Goal: Transaction & Acquisition: Purchase product/service

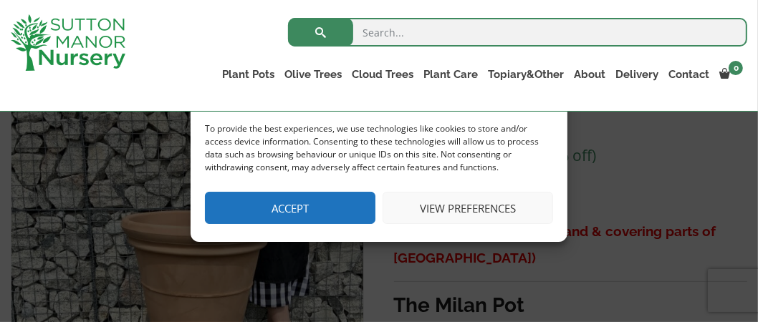
scroll to position [297, 0]
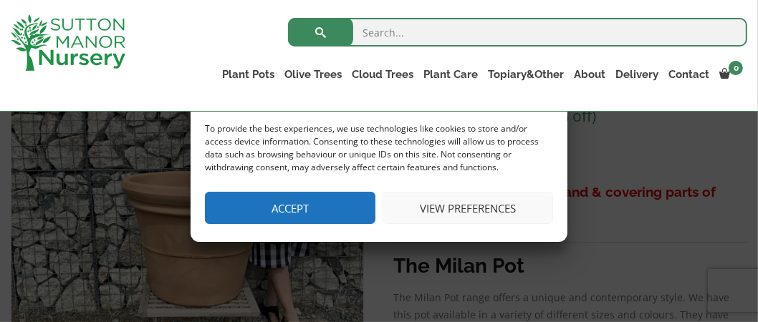
click at [277, 209] on button "Accept" at bounding box center [290, 208] width 171 height 32
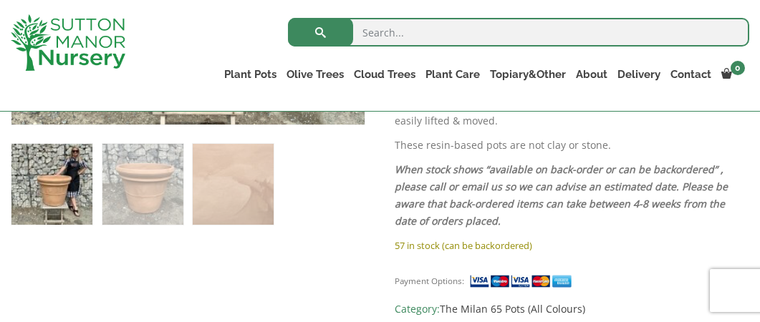
scroll to position [563, 0]
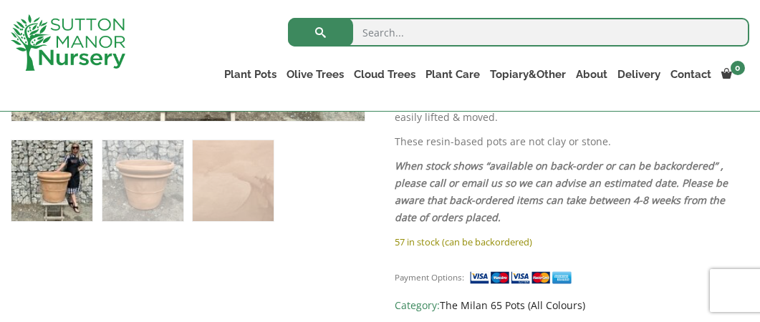
click at [497, 299] on link "The Milan 65 Pots (All Colours)" at bounding box center [512, 306] width 145 height 14
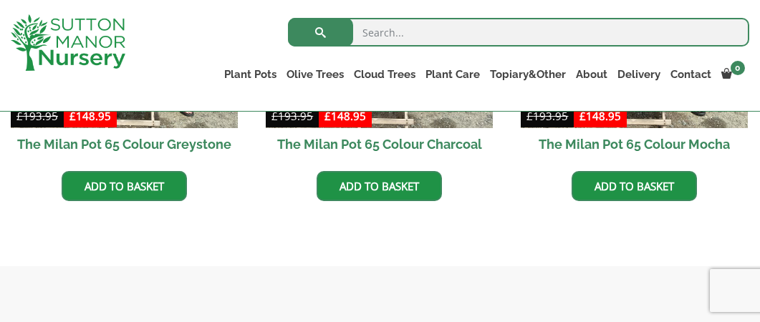
scroll to position [870, 0]
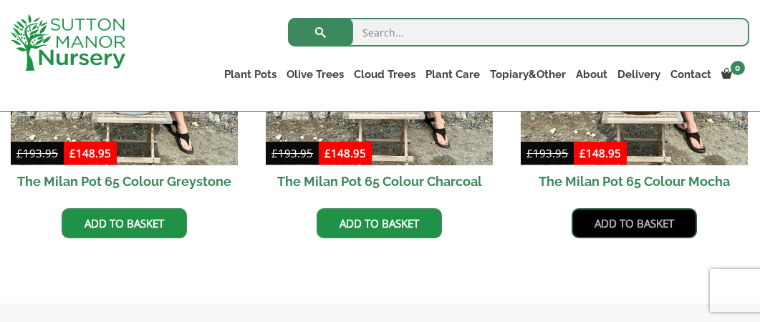
click at [628, 220] on link "Add to basket" at bounding box center [634, 224] width 125 height 30
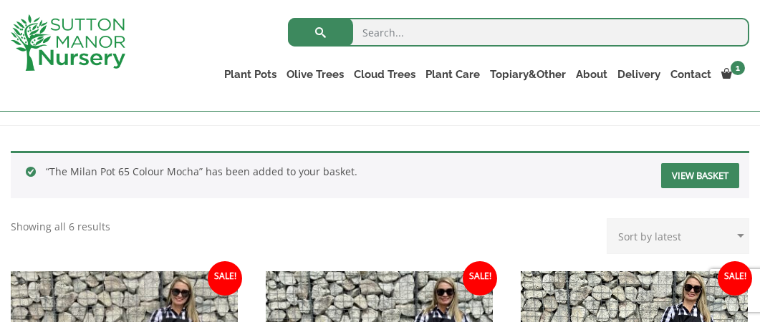
scroll to position [282, 0]
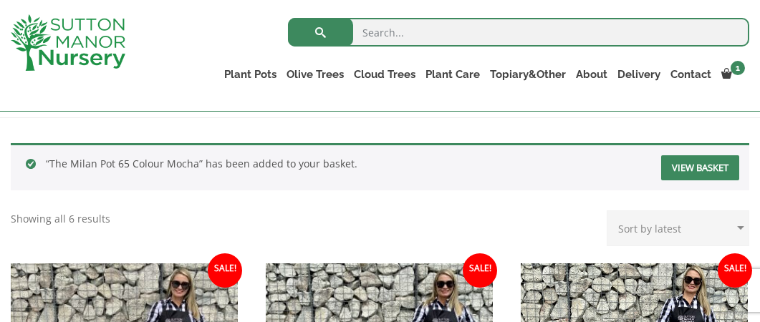
drag, startPoint x: 765, startPoint y: 16, endPoint x: 766, endPoint y: 54, distance: 38.0
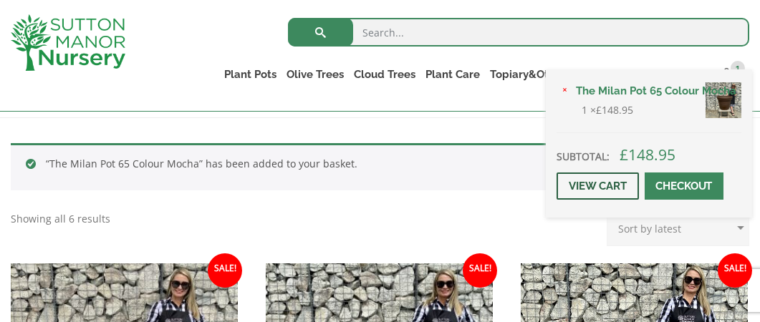
click at [616, 184] on link "View cart" at bounding box center [598, 186] width 82 height 27
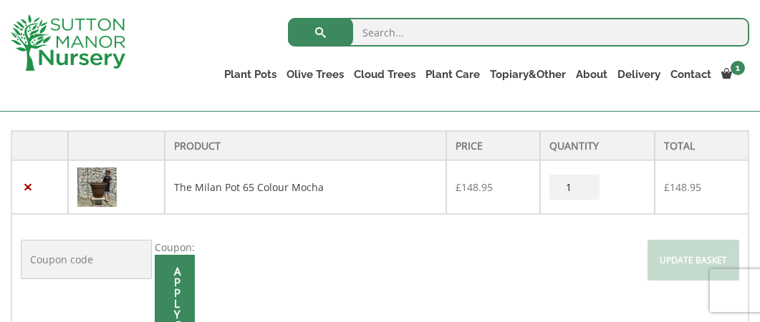
scroll to position [297, 0]
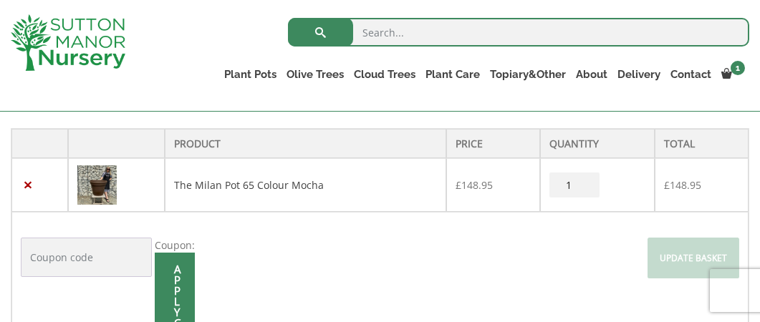
click at [106, 188] on img at bounding box center [96, 185] width 39 height 39
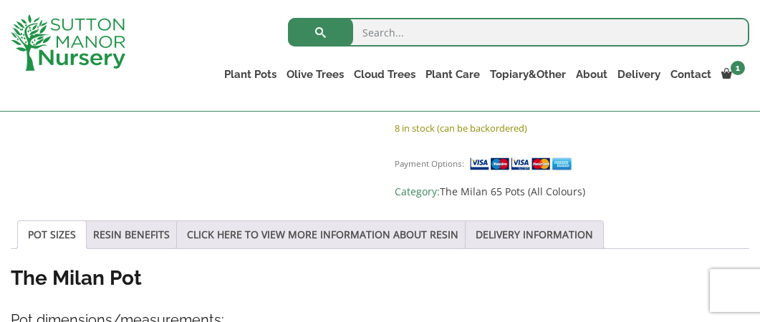
scroll to position [680, 0]
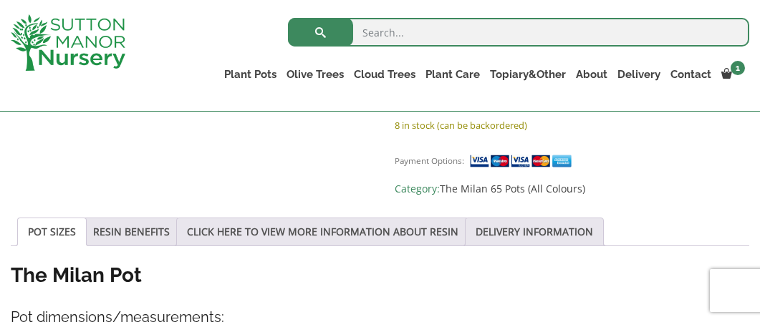
drag, startPoint x: 763, startPoint y: 24, endPoint x: 772, endPoint y: 103, distance: 79.3
click at [331, 219] on link "CLICK HERE TO VIEW MORE INFORMATION ABOUT RESIN" at bounding box center [323, 232] width 272 height 27
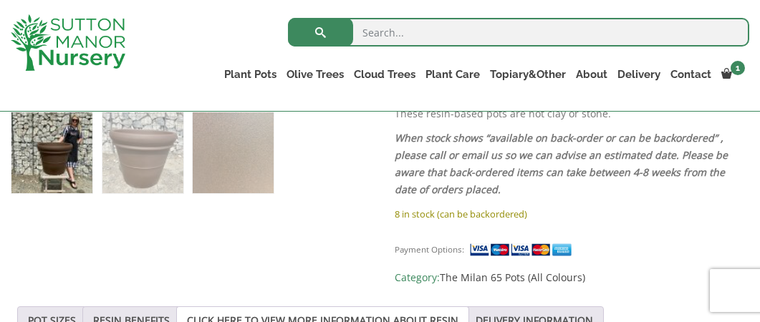
scroll to position [0, 0]
